Goal: Transaction & Acquisition: Download file/media

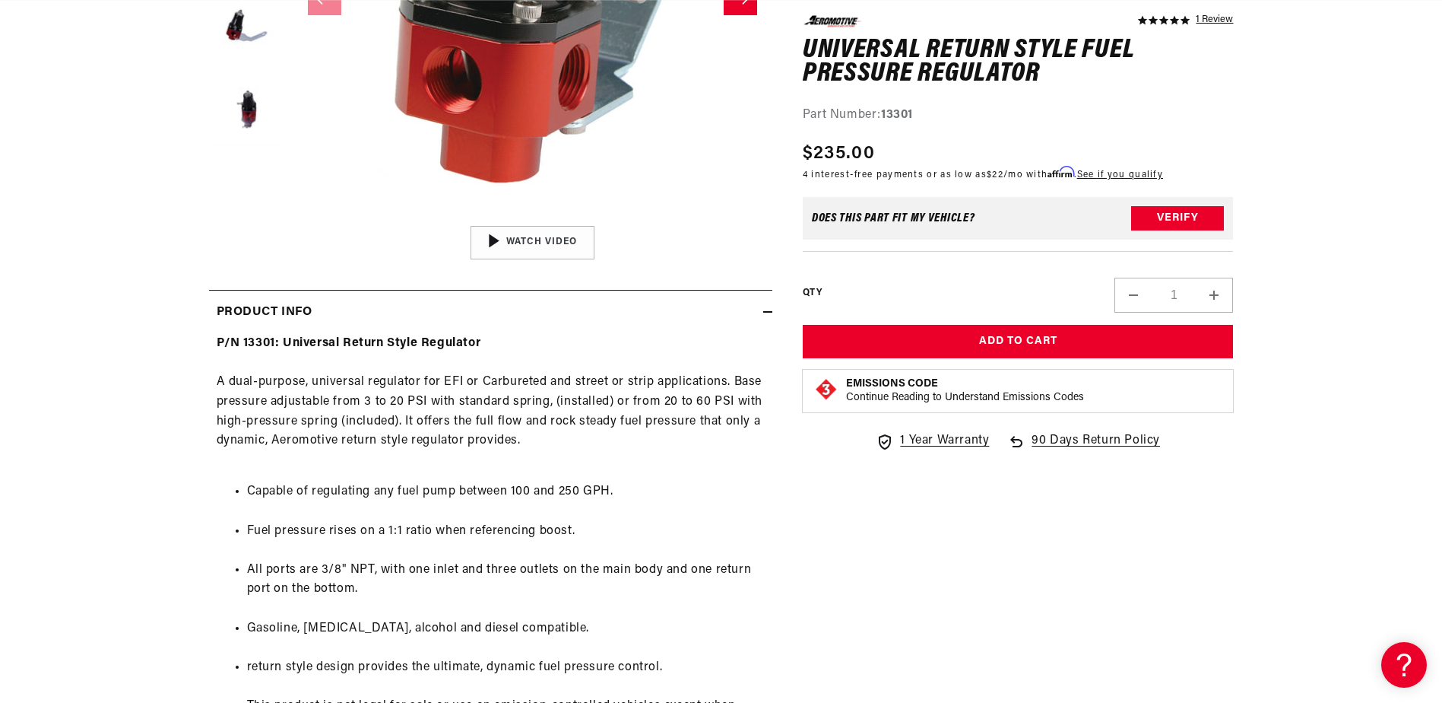
scroll to position [475, 0]
click at [255, 102] on button "Load image 5 in gallery view" at bounding box center [247, 109] width 76 height 76
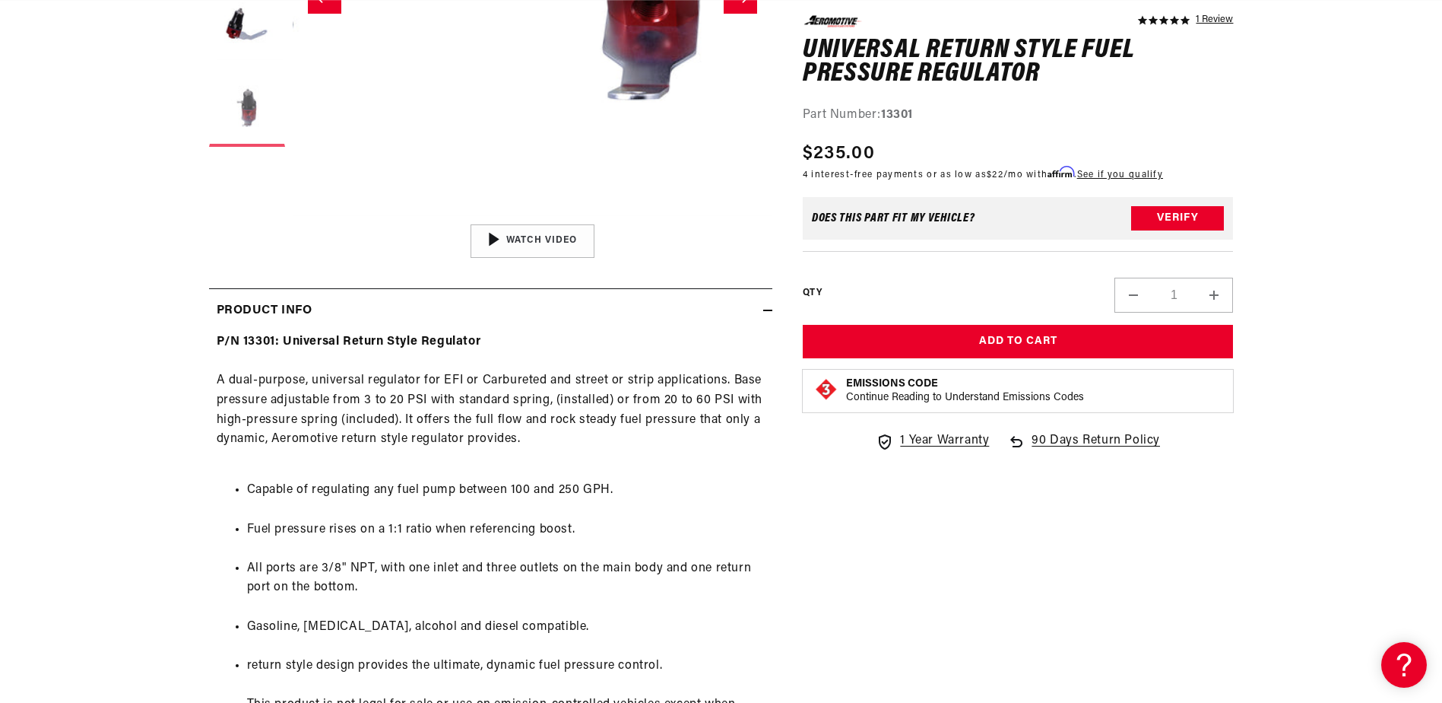
scroll to position [1, 1921]
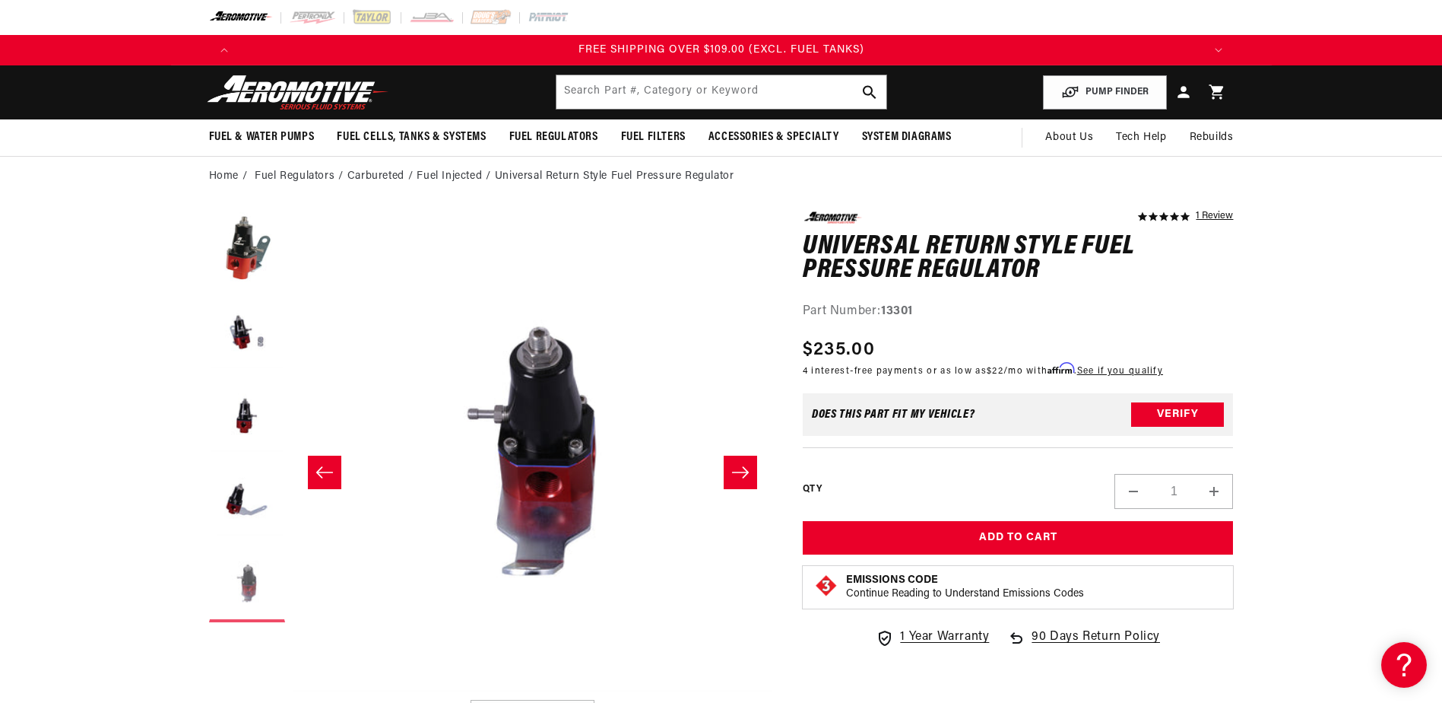
click at [255, 617] on button "Load image 5 in gallery view" at bounding box center [247, 584] width 76 height 76
click at [246, 477] on button "Load image 4 in gallery view" at bounding box center [247, 500] width 76 height 76
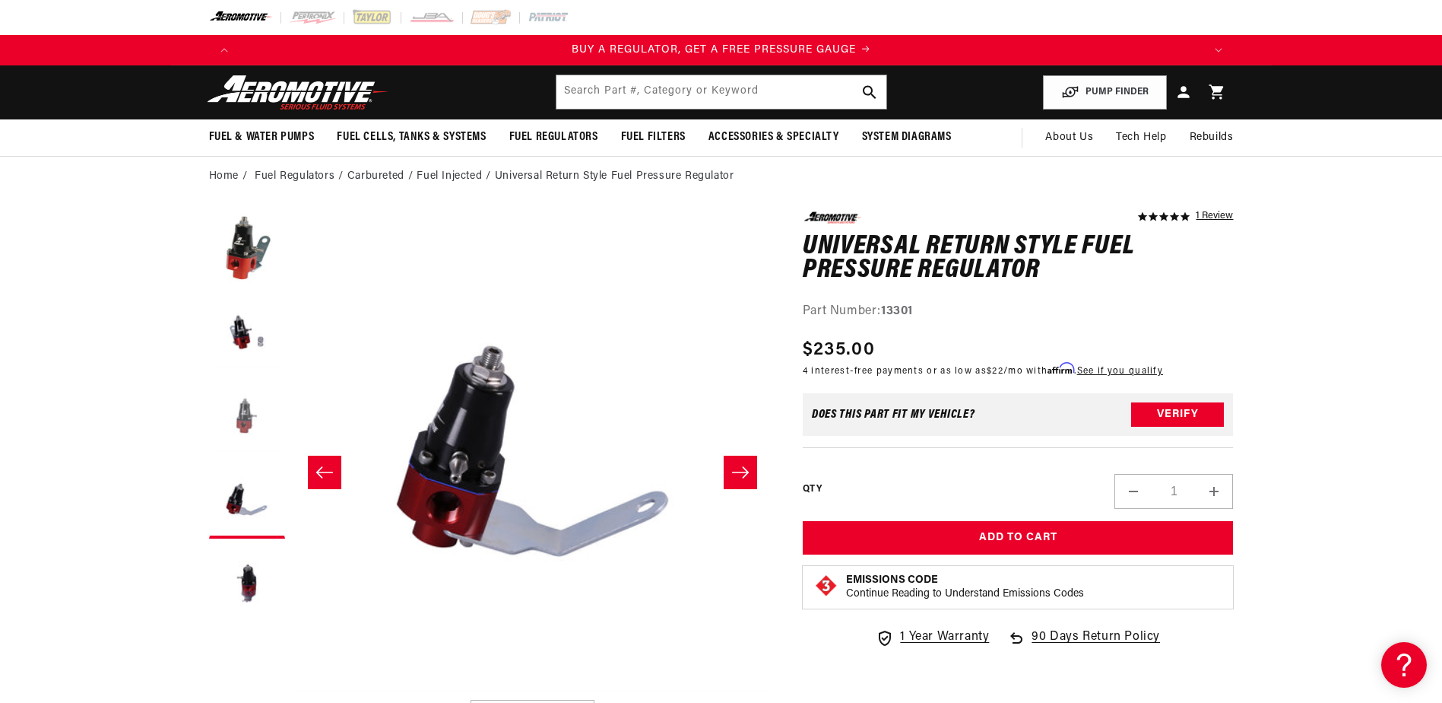
click at [242, 409] on button "Load image 3 in gallery view" at bounding box center [247, 417] width 76 height 76
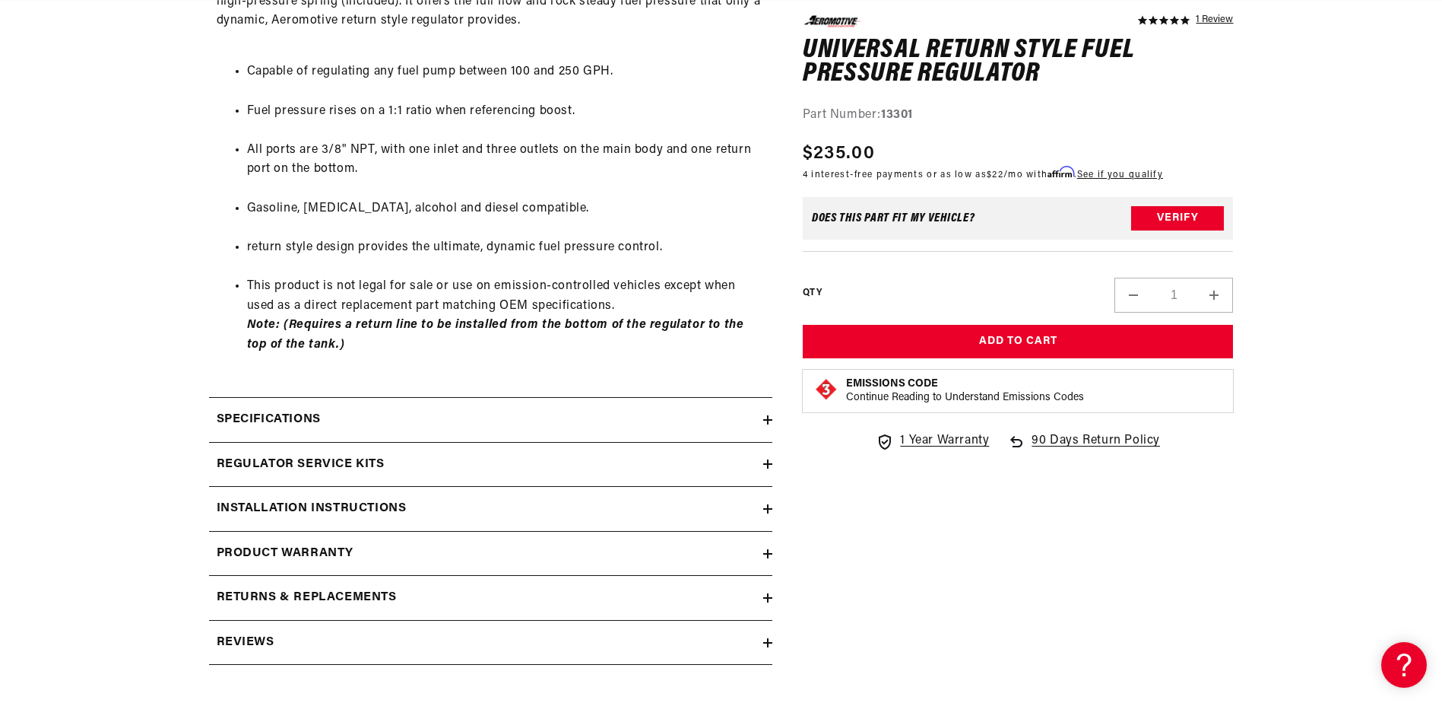
click at [455, 424] on div "Specifications" at bounding box center [486, 420] width 554 height 20
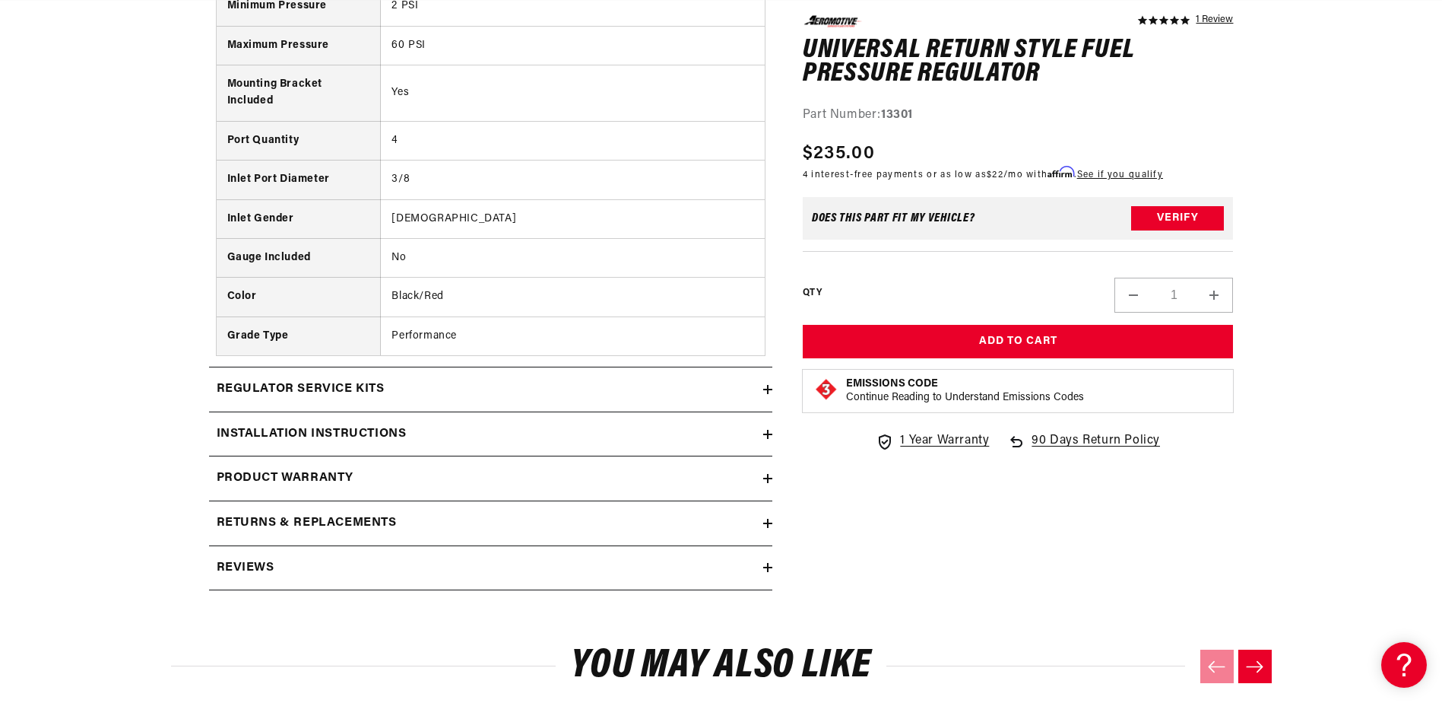
click at [506, 428] on div "Installation Instructions" at bounding box center [486, 434] width 554 height 20
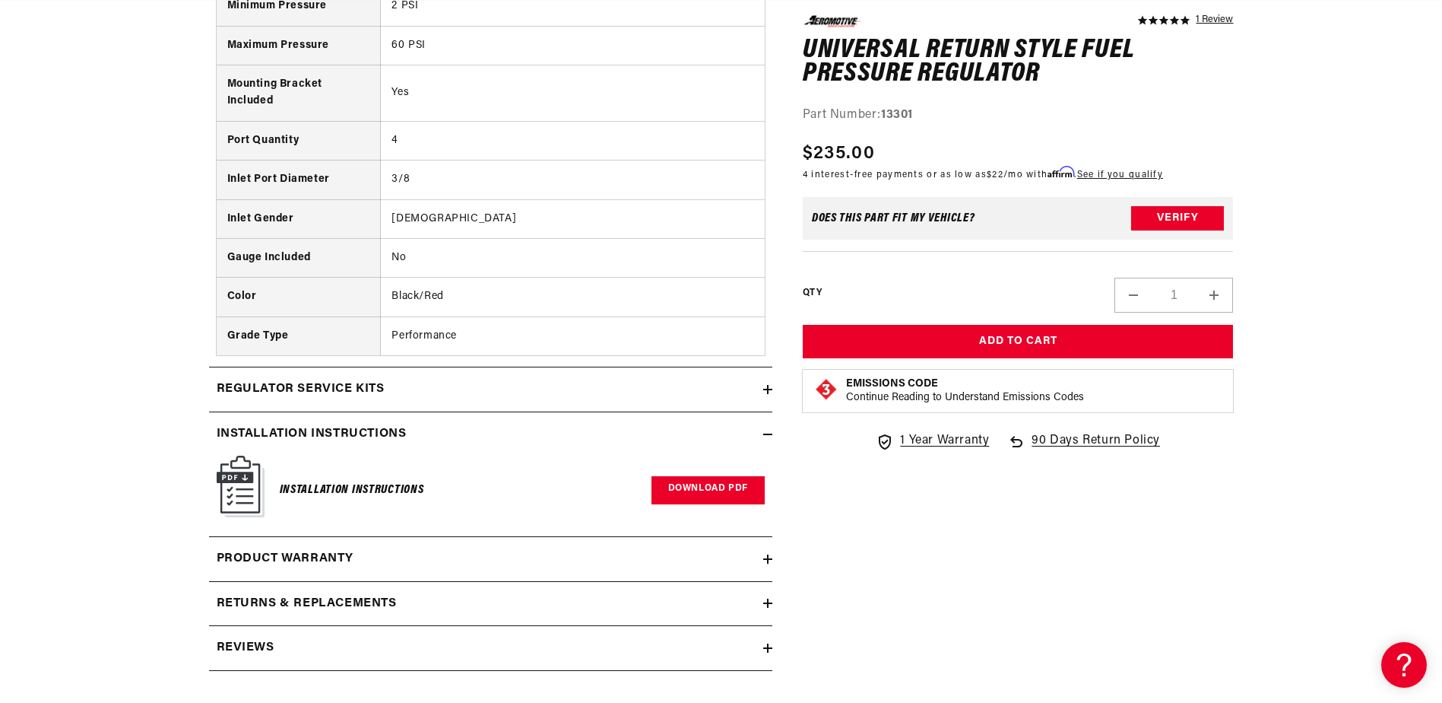
click at [706, 482] on link "Download PDF" at bounding box center [708, 490] width 113 height 28
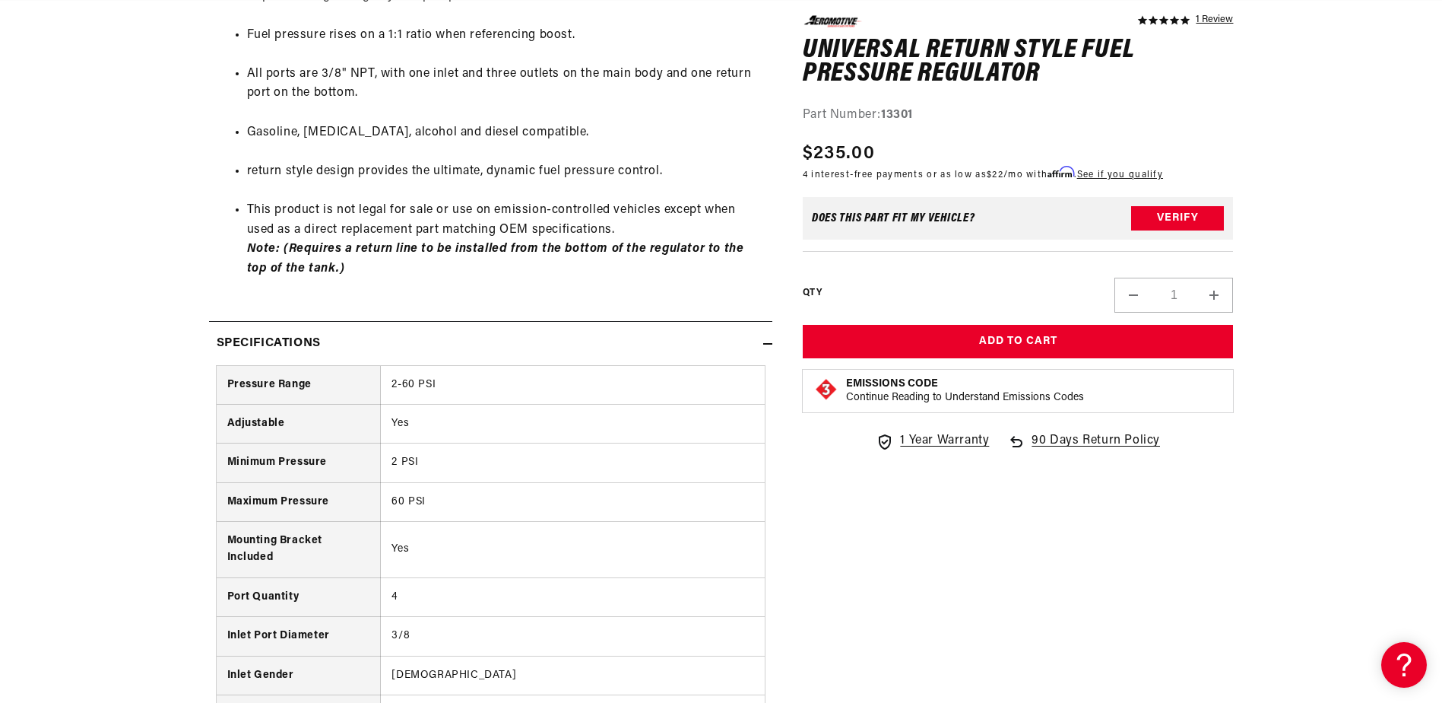
scroll to position [0, 1928]
